Goal: Transaction & Acquisition: Purchase product/service

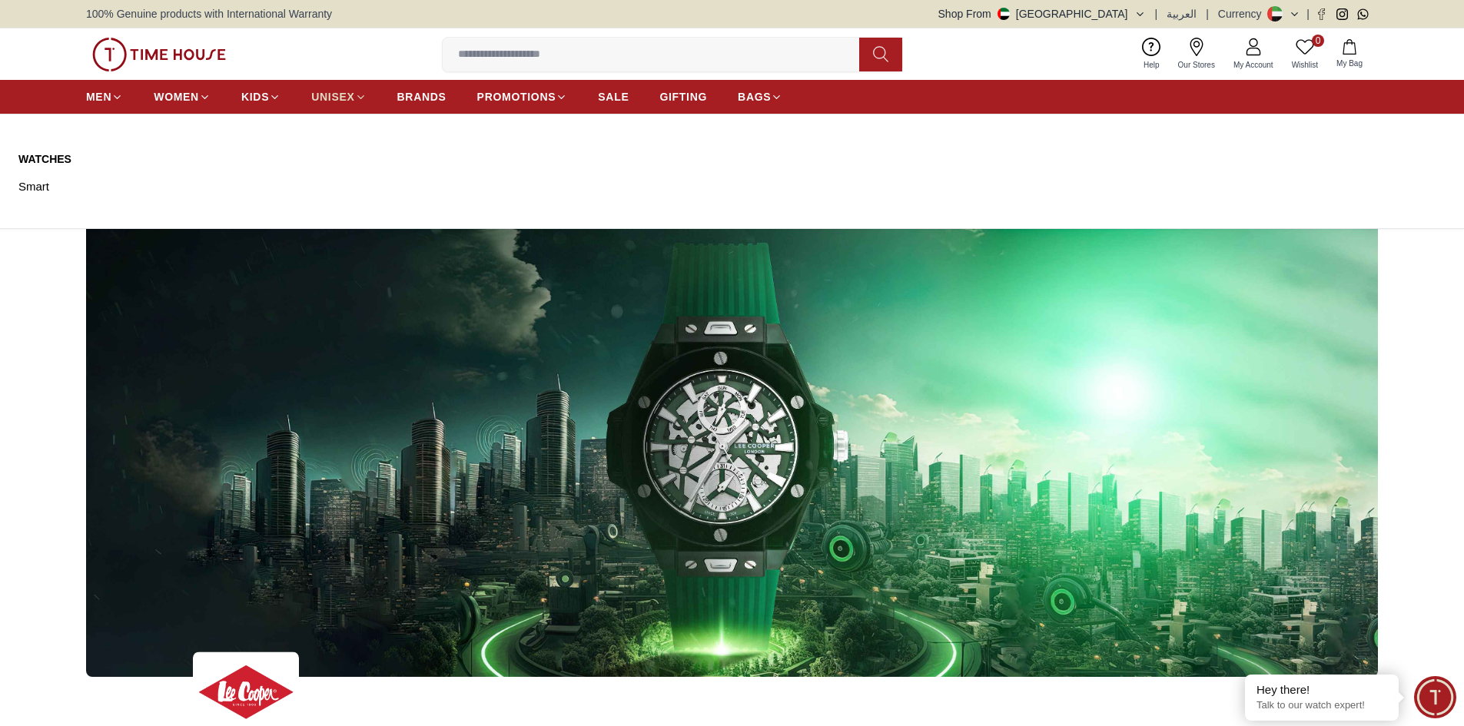
click at [344, 96] on span "UNISEX" at bounding box center [332, 96] width 43 height 15
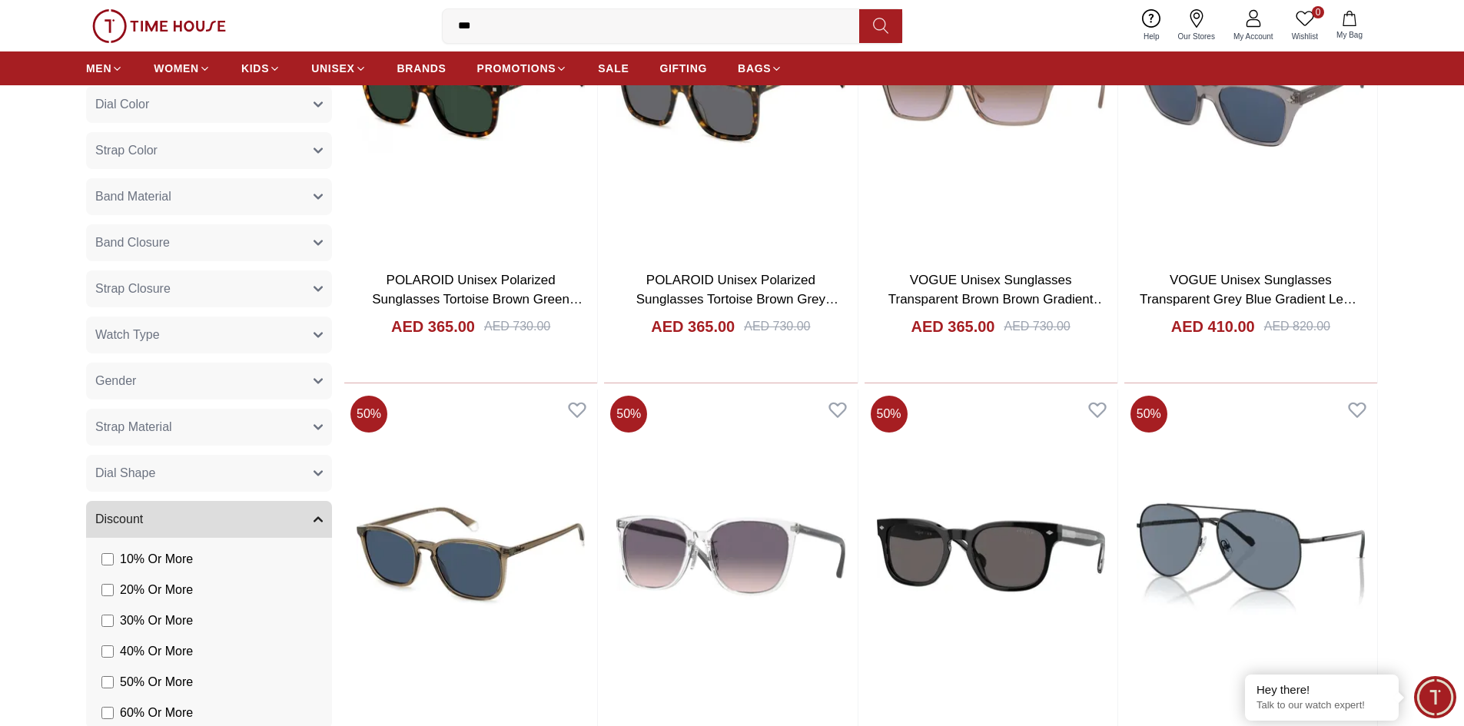
scroll to position [769, 0]
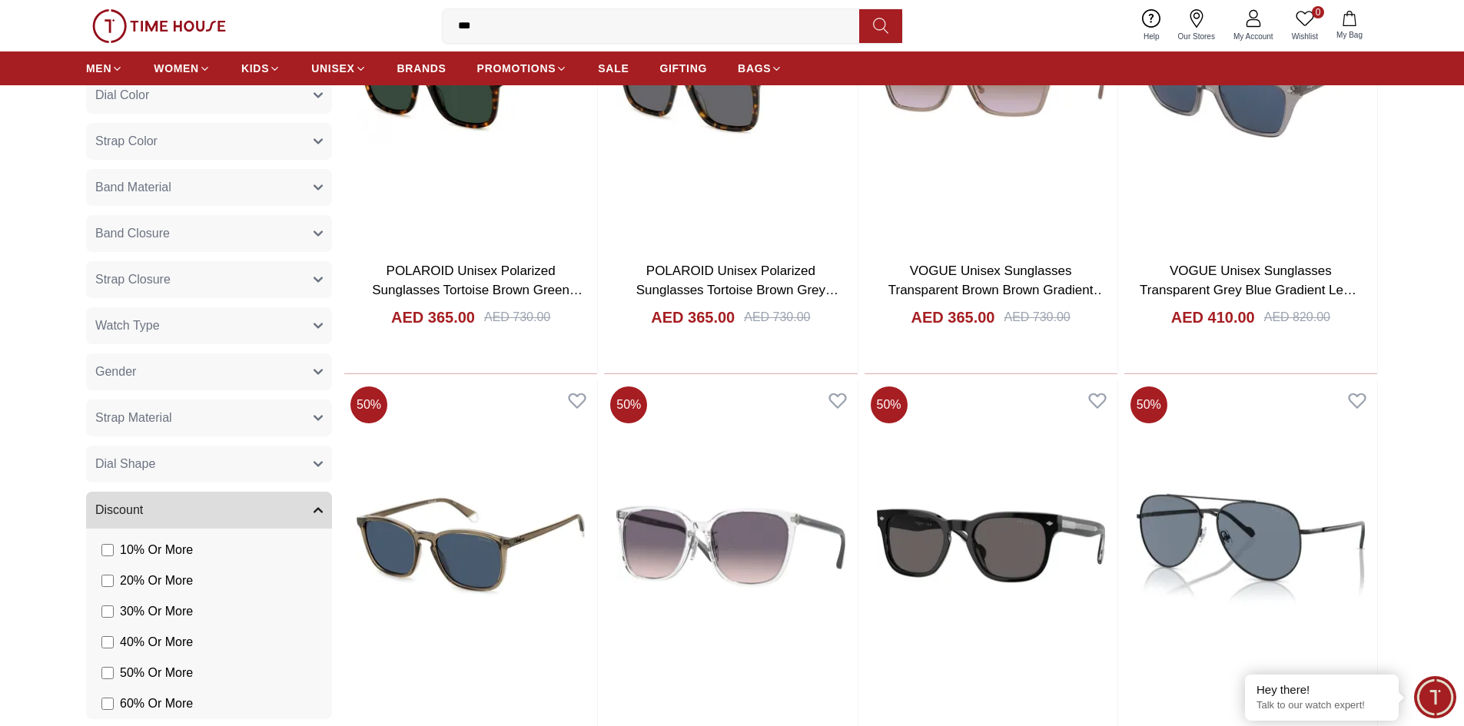
click at [314, 421] on icon "button" at bounding box center [318, 418] width 9 height 9
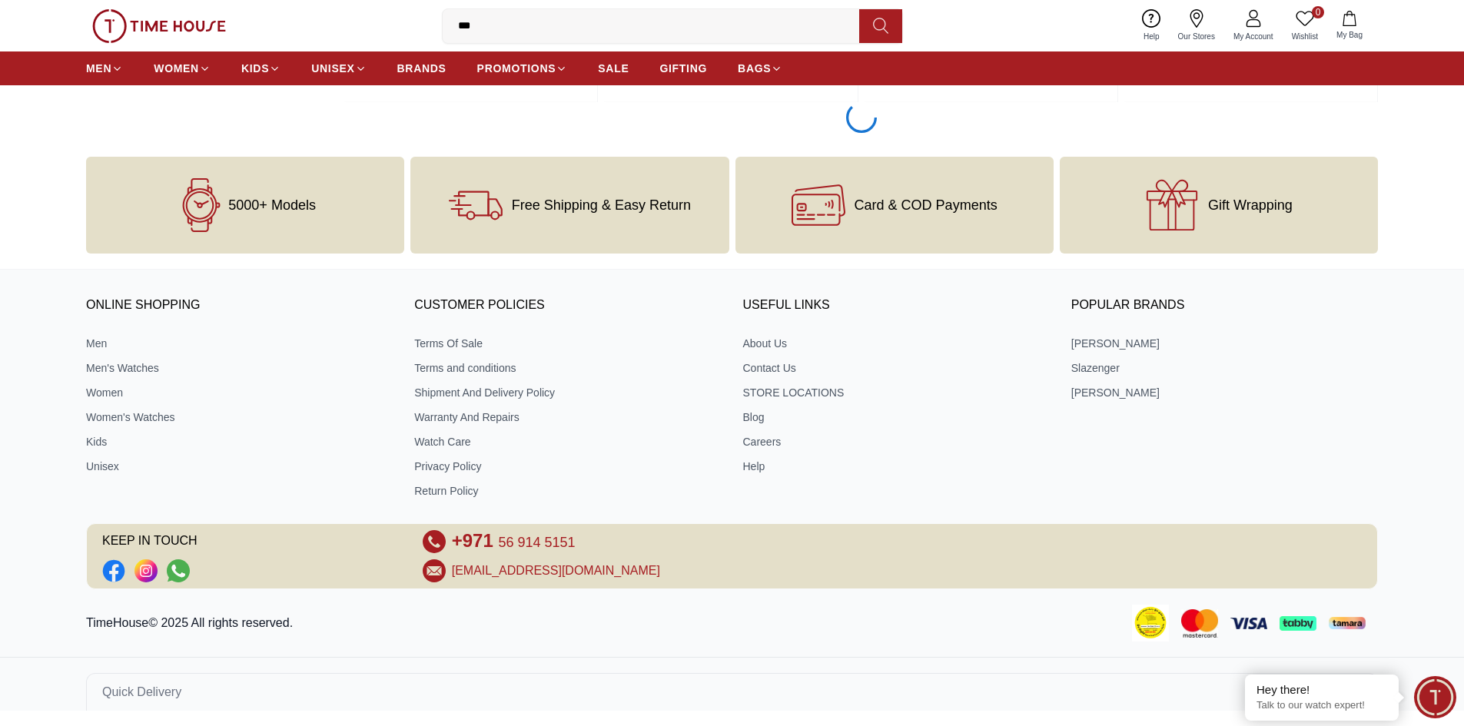
scroll to position [2430, 0]
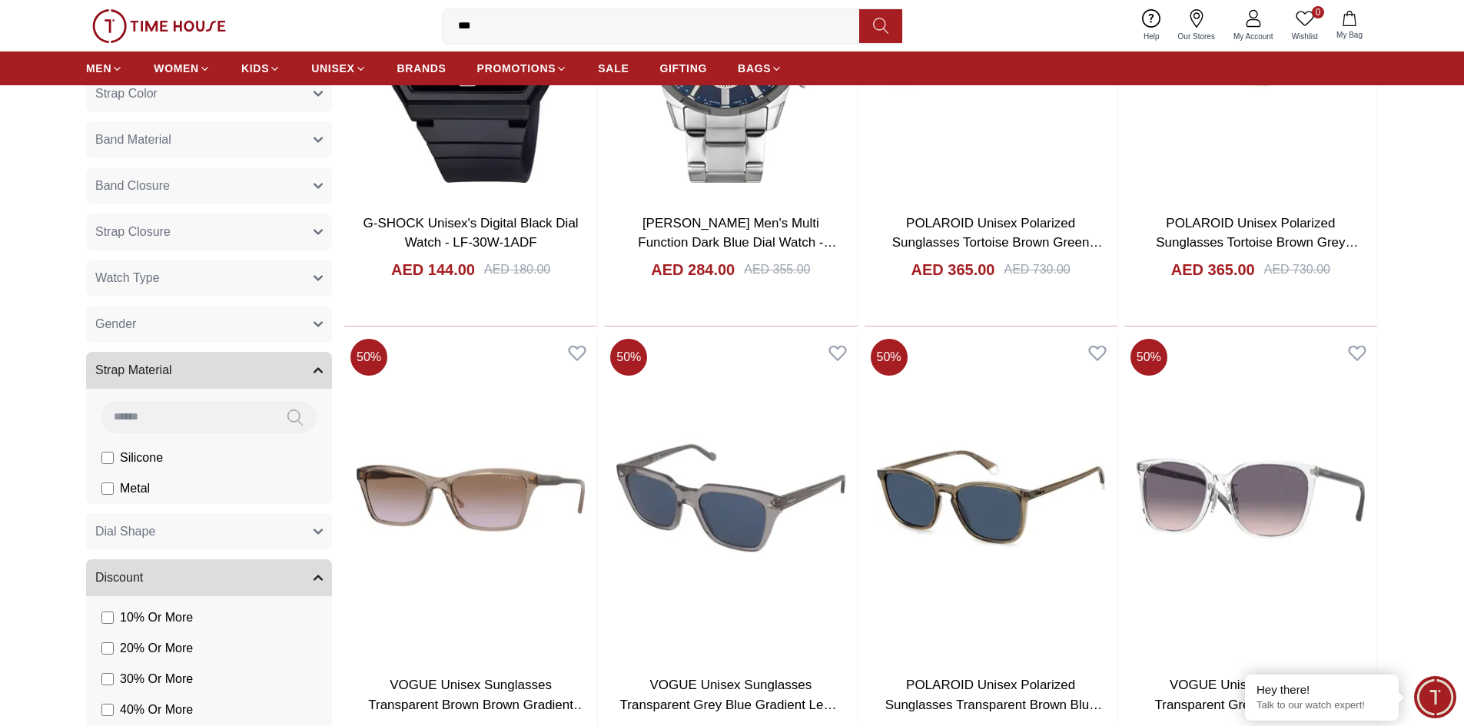
scroll to position [586, 0]
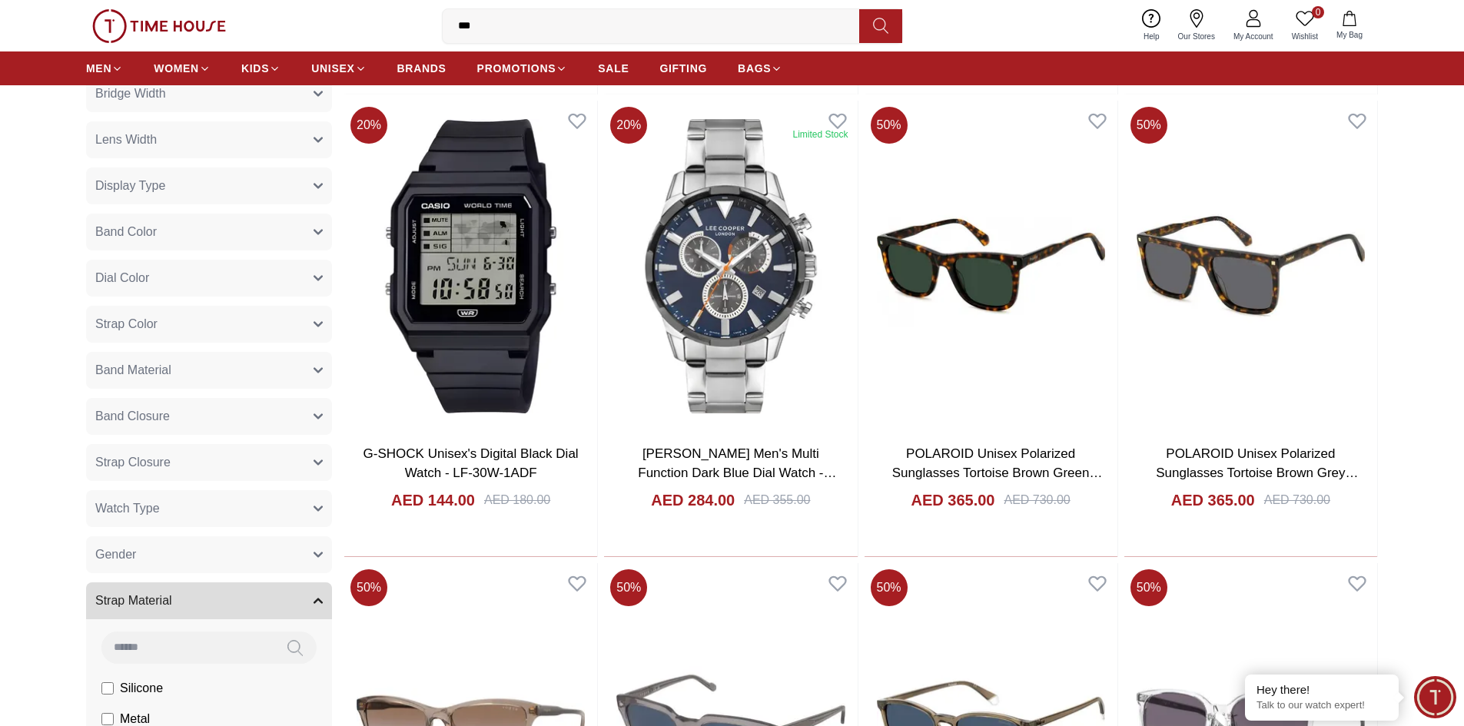
click at [167, 550] on button "Gender" at bounding box center [209, 555] width 246 height 37
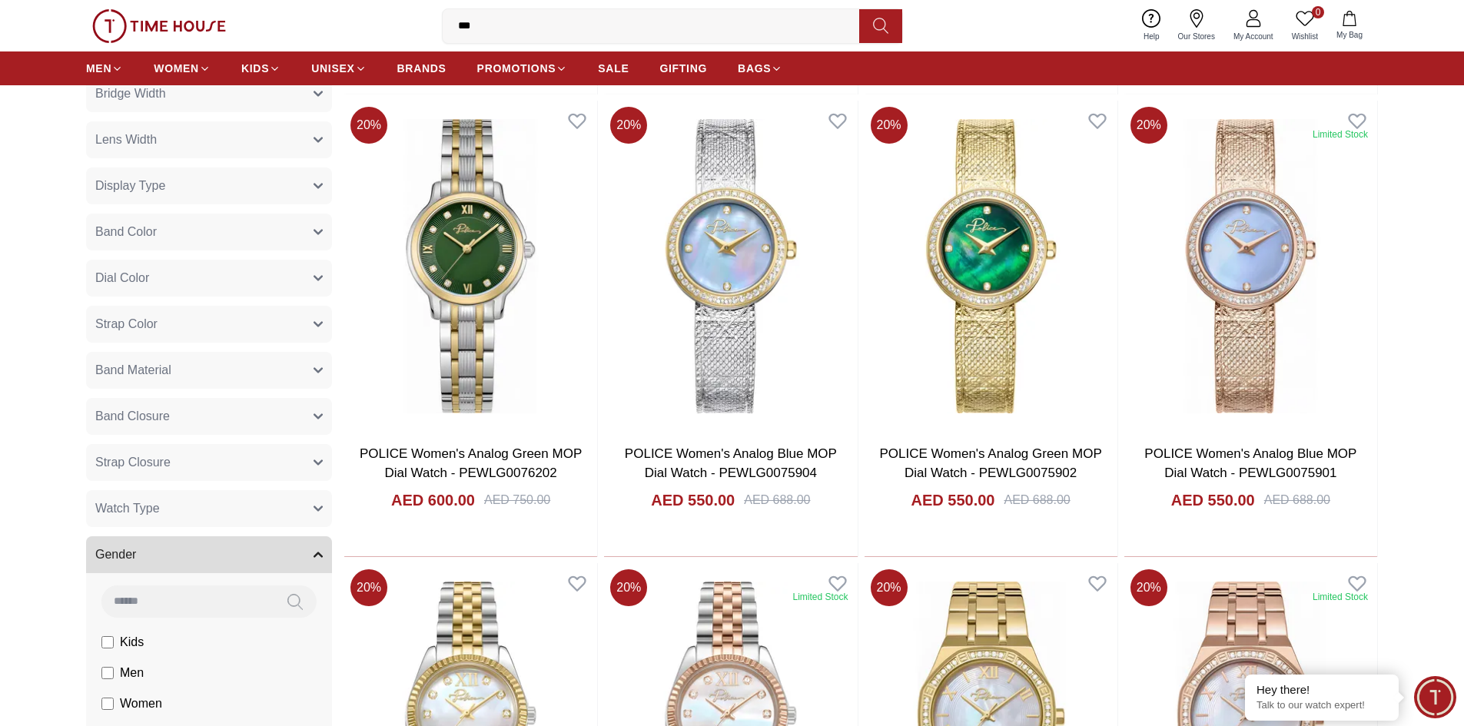
click at [186, 461] on button "Strap Closure" at bounding box center [209, 462] width 246 height 37
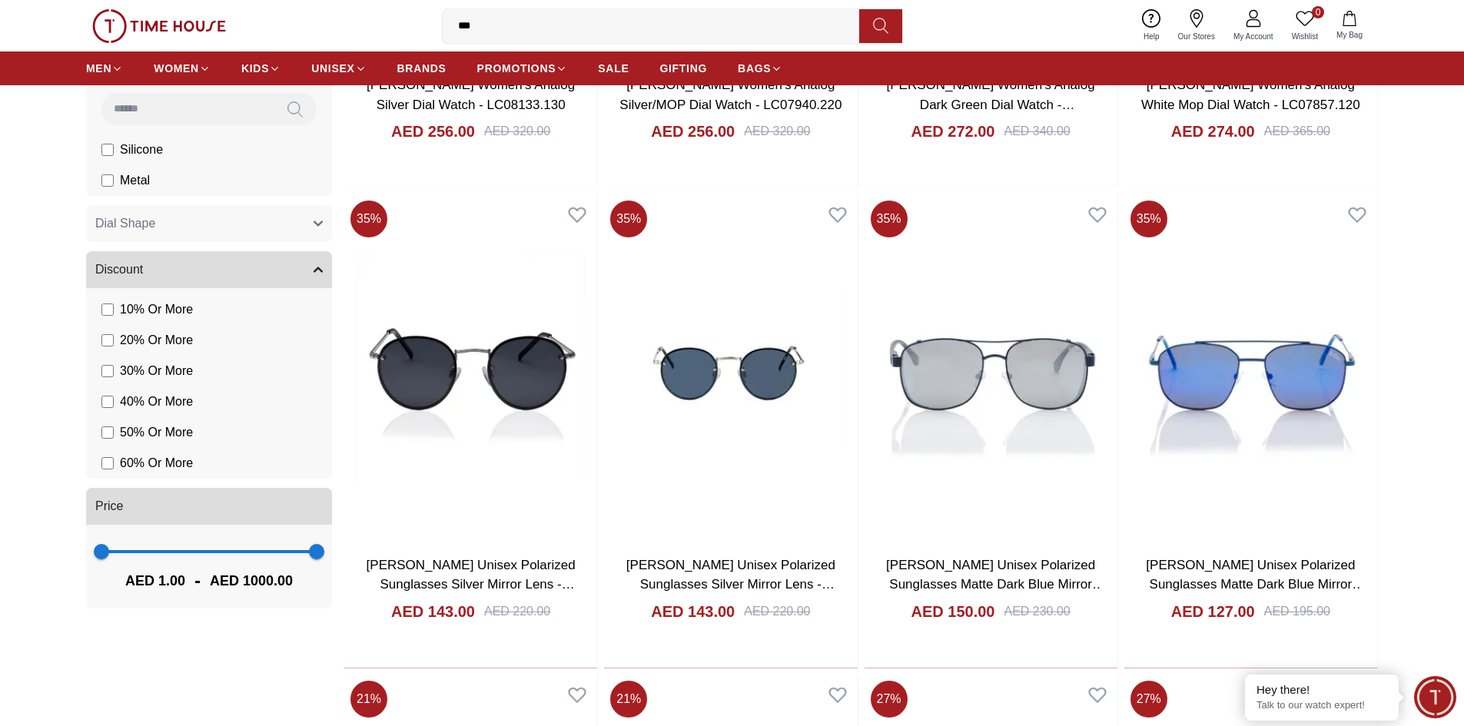
scroll to position [1230, 0]
